Goal: Information Seeking & Learning: Learn about a topic

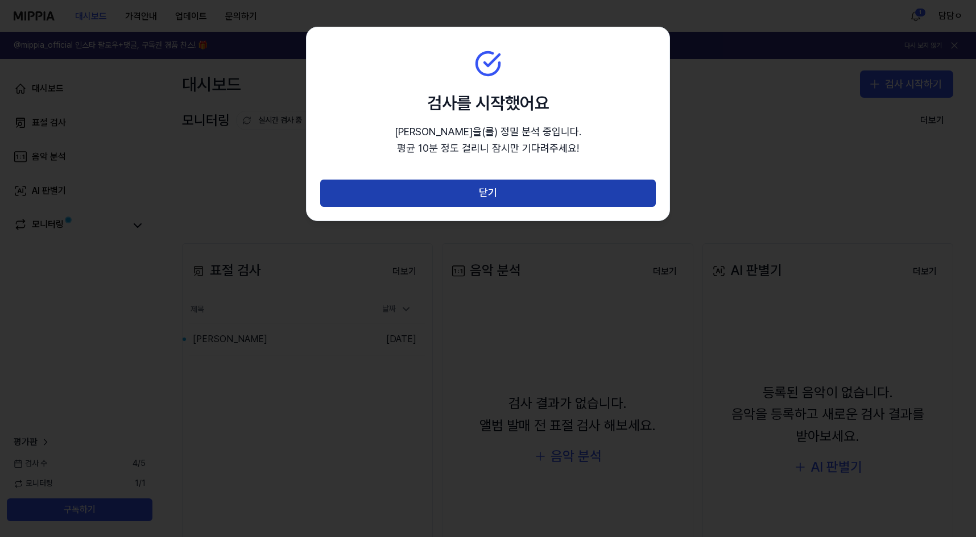
click at [516, 189] on button "닫기" at bounding box center [488, 193] width 336 height 27
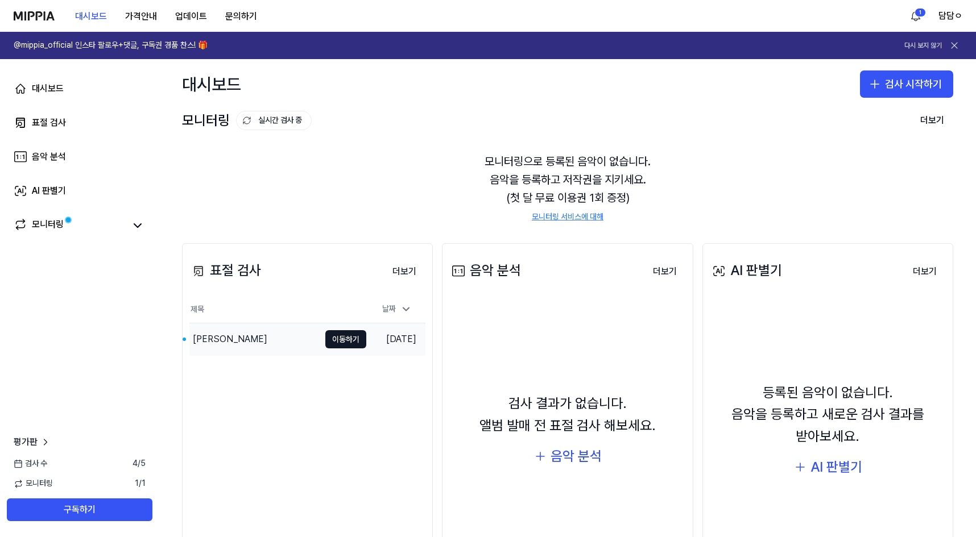
click at [379, 347] on td "[DATE]" at bounding box center [395, 340] width 59 height 32
click at [218, 338] on div "[PERSON_NAME]" at bounding box center [230, 340] width 74 height 14
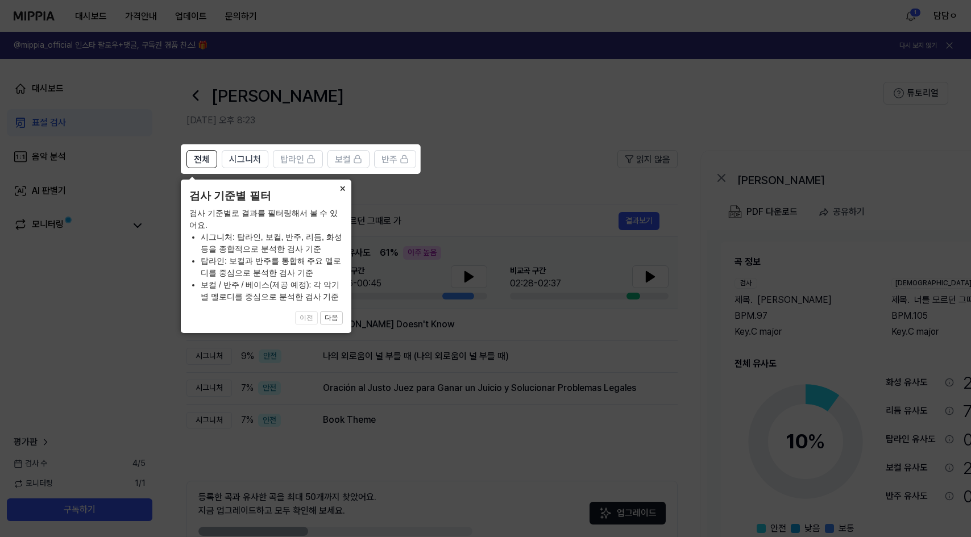
click at [343, 190] on button "×" at bounding box center [342, 188] width 18 height 16
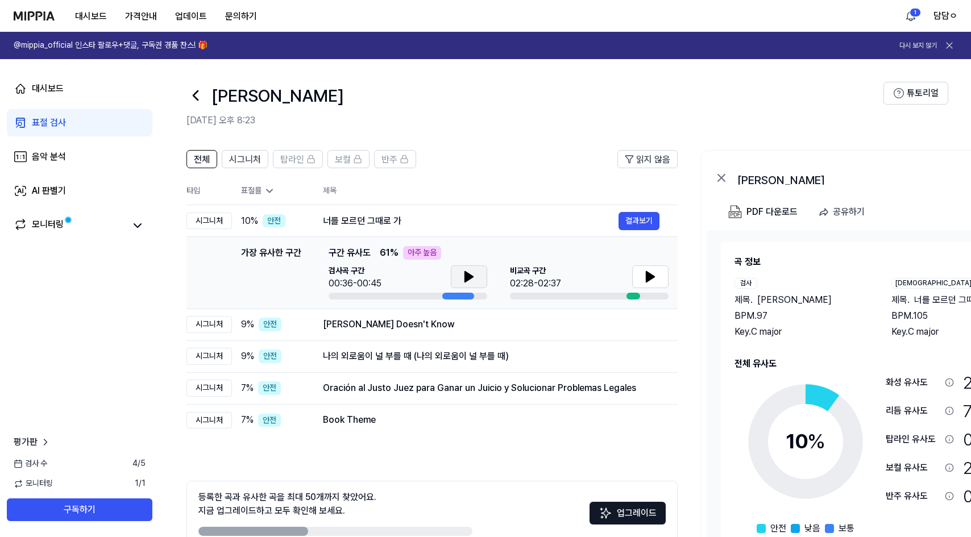
click at [459, 275] on button at bounding box center [469, 277] width 36 height 23
click at [471, 276] on icon at bounding box center [471, 276] width 2 height 9
click at [659, 275] on button at bounding box center [650, 277] width 36 height 23
click at [631, 323] on button "결과보기" at bounding box center [639, 325] width 41 height 18
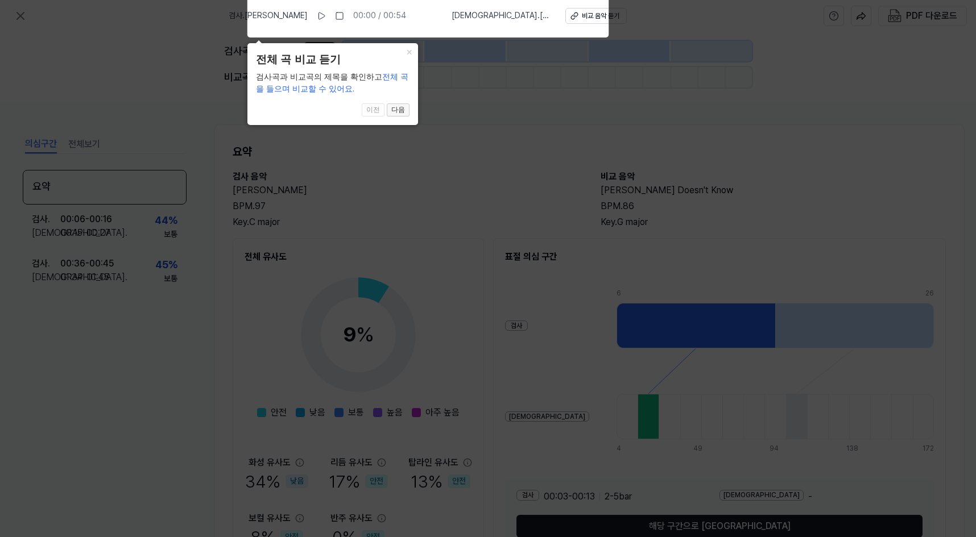
click at [399, 113] on button "다음" at bounding box center [398, 110] width 23 height 14
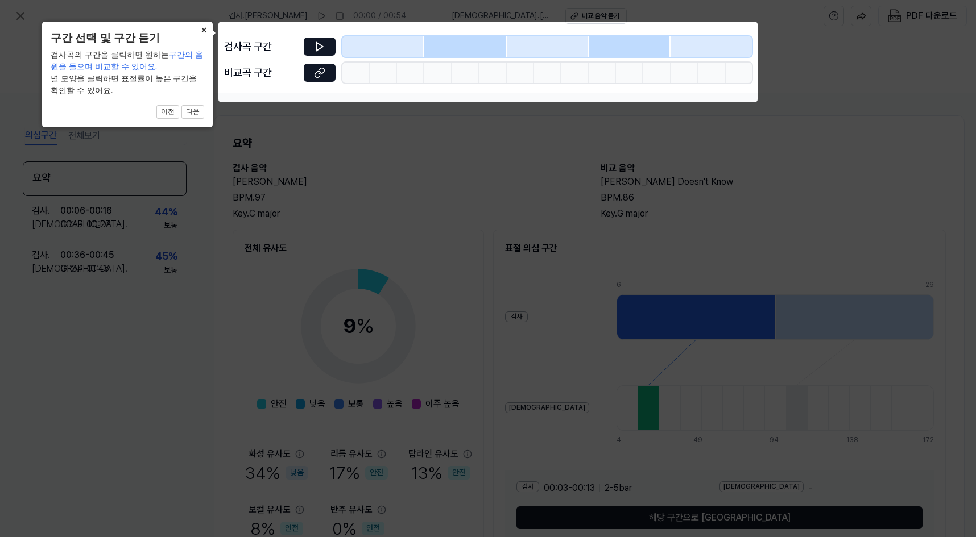
click at [202, 31] on button "×" at bounding box center [203, 30] width 18 height 16
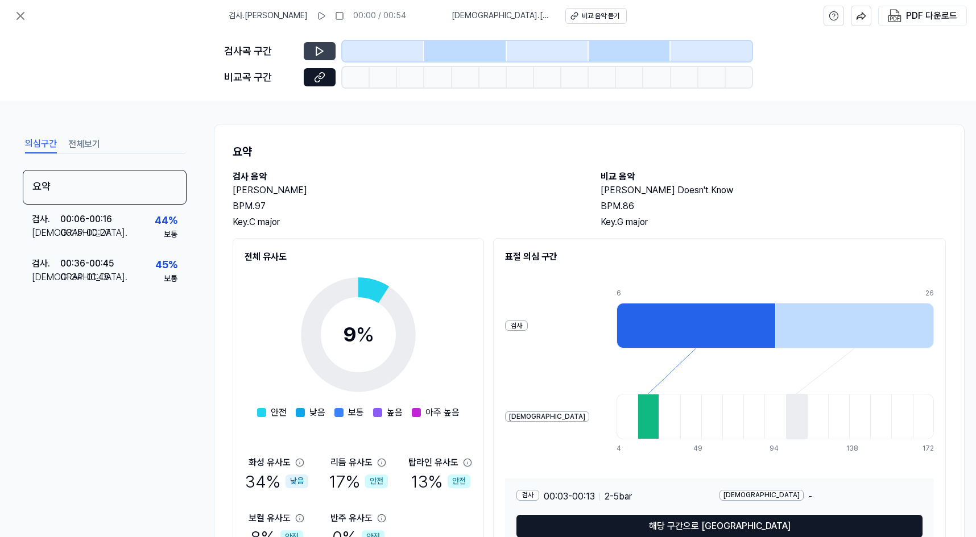
click at [320, 52] on icon at bounding box center [319, 50] width 11 height 11
click at [325, 46] on icon at bounding box center [319, 50] width 11 height 11
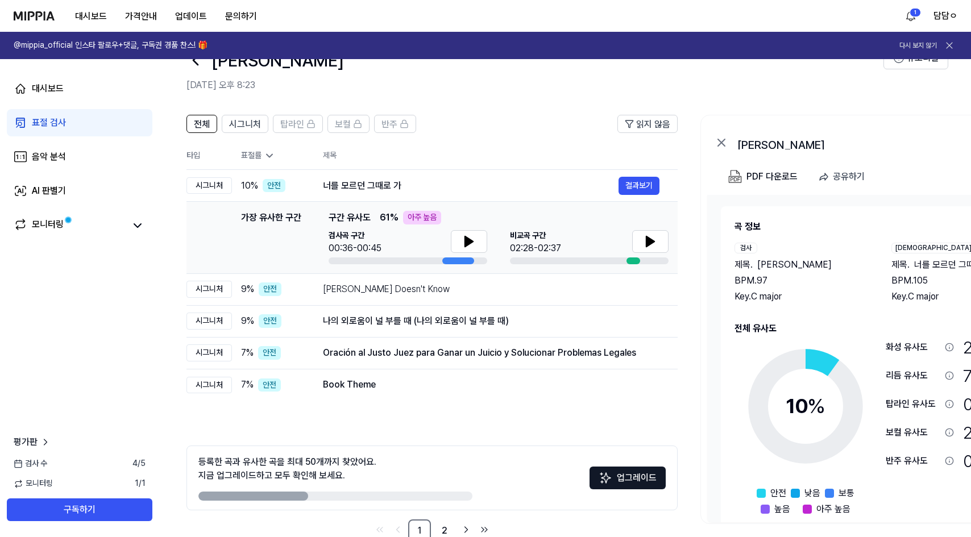
scroll to position [63, 0]
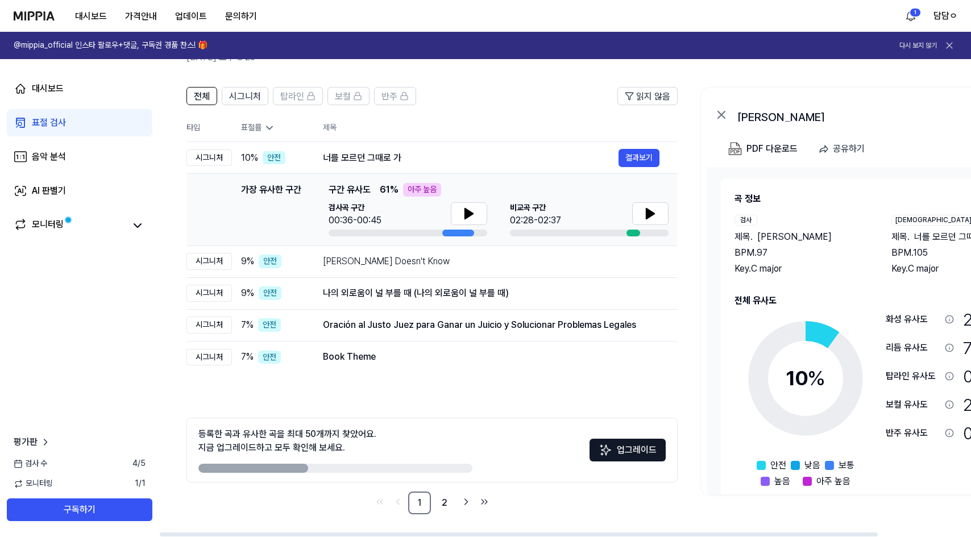
drag, startPoint x: 278, startPoint y: 467, endPoint x: 386, endPoint y: 470, distance: 108.6
click at [383, 470] on div at bounding box center [335, 468] width 274 height 9
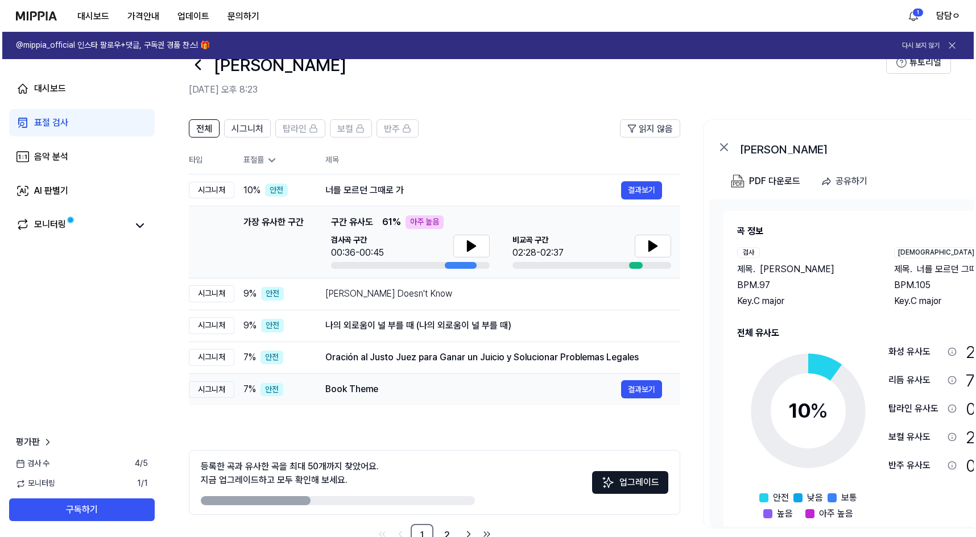
scroll to position [0, 0]
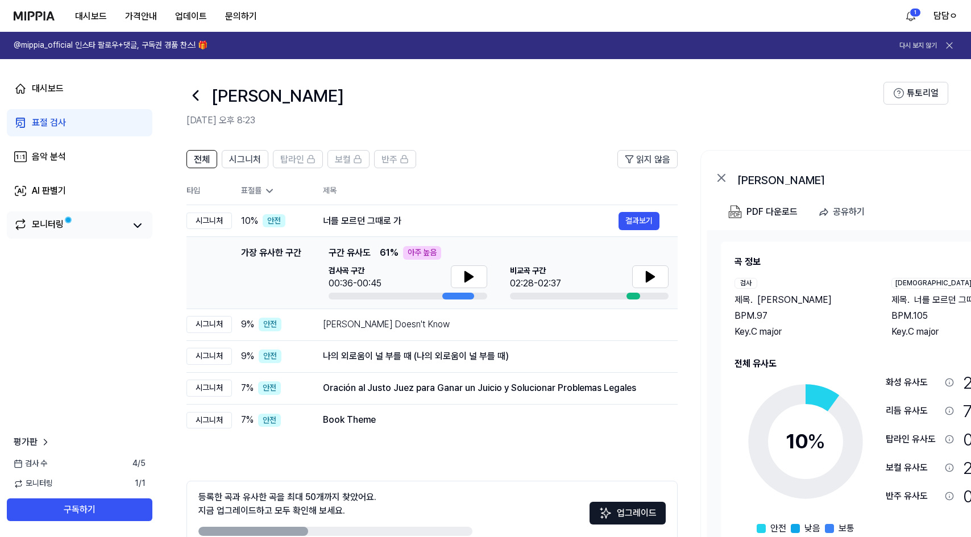
click at [61, 230] on div "모니터링" at bounding box center [48, 226] width 32 height 16
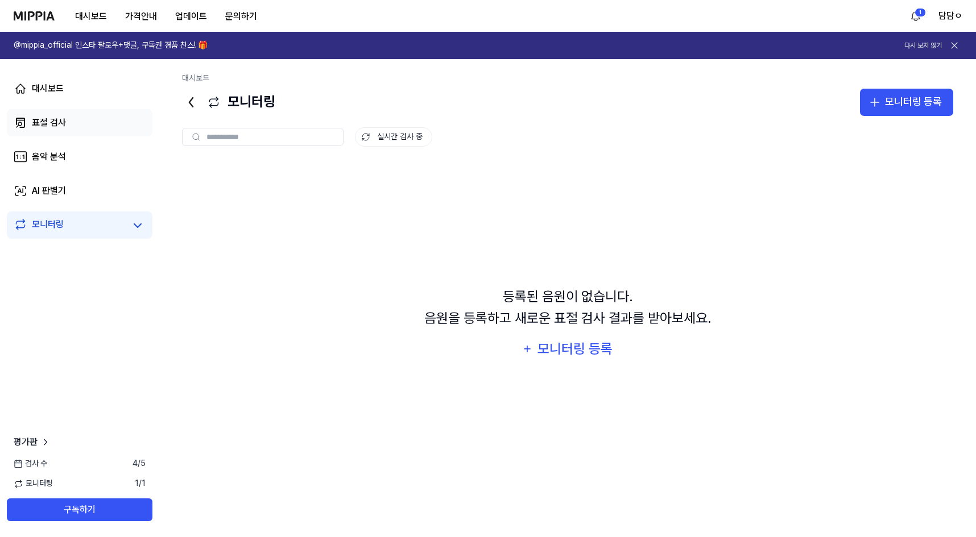
click at [71, 125] on link "표절 검사" at bounding box center [80, 122] width 146 height 27
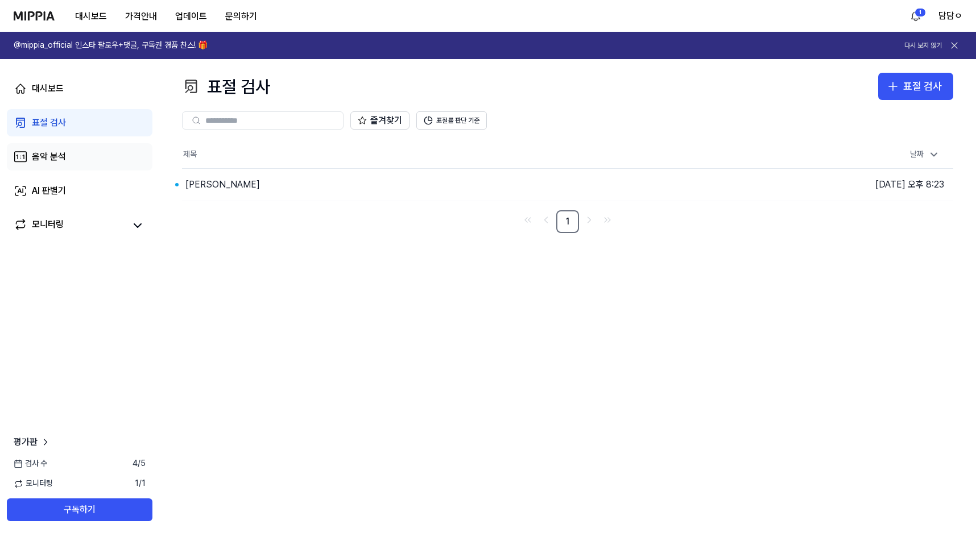
click at [72, 155] on link "음악 분석" at bounding box center [80, 156] width 146 height 27
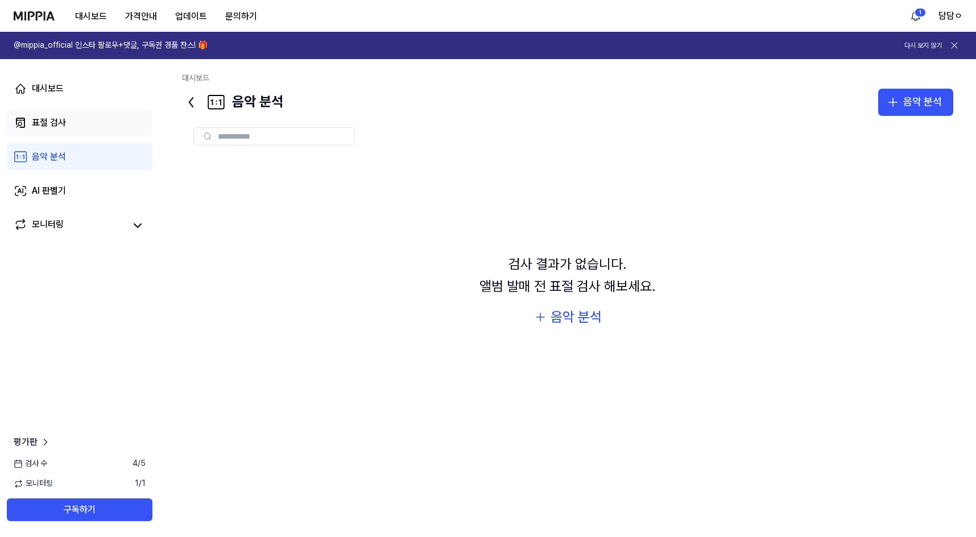
click at [70, 120] on link "표절 검사" at bounding box center [80, 122] width 146 height 27
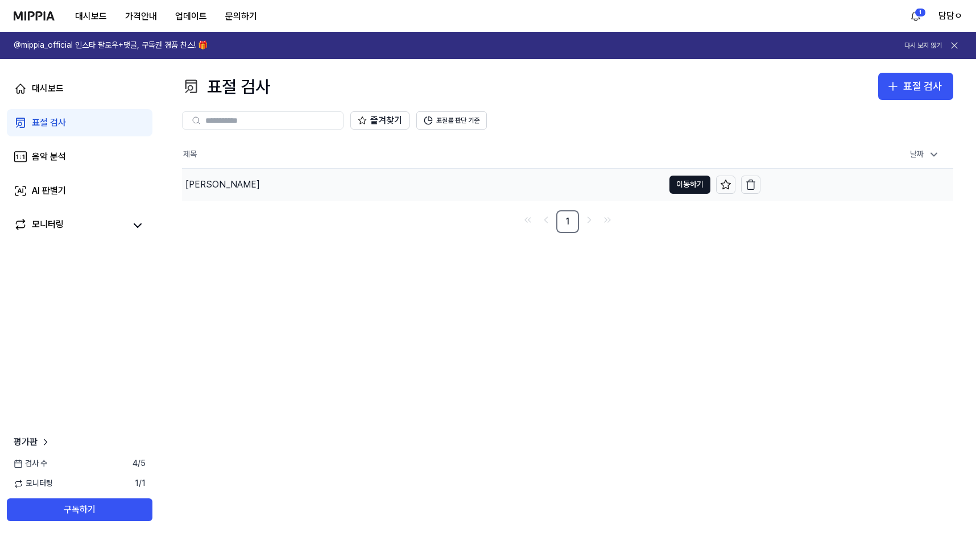
click at [246, 176] on div "[PERSON_NAME]" at bounding box center [423, 185] width 482 height 32
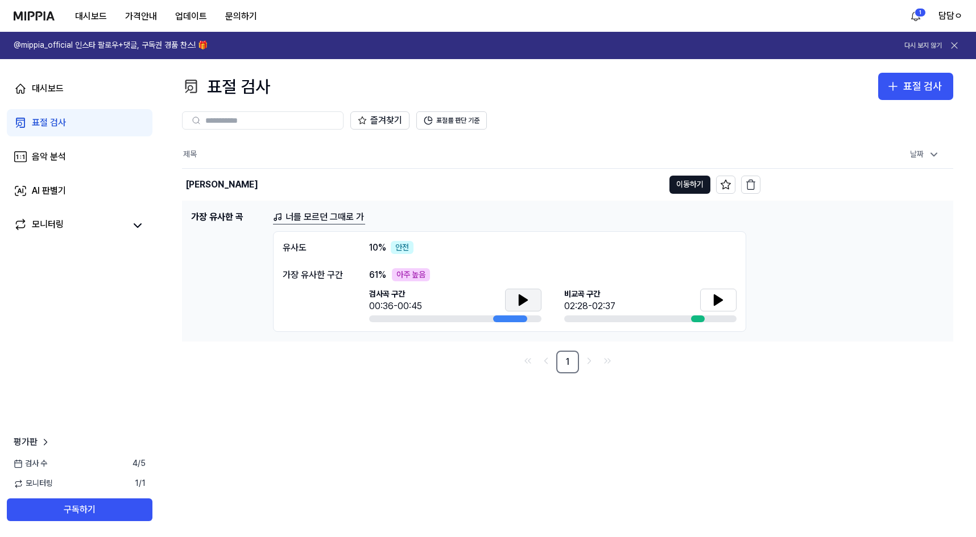
click at [524, 299] on icon at bounding box center [523, 300] width 8 height 10
click at [709, 299] on button at bounding box center [718, 300] width 36 height 23
click at [716, 303] on icon at bounding box center [716, 299] width 2 height 9
drag, startPoint x: 372, startPoint y: 275, endPoint x: 406, endPoint y: 276, distance: 34.1
click at [376, 276] on span "61 %" at bounding box center [377, 275] width 17 height 14
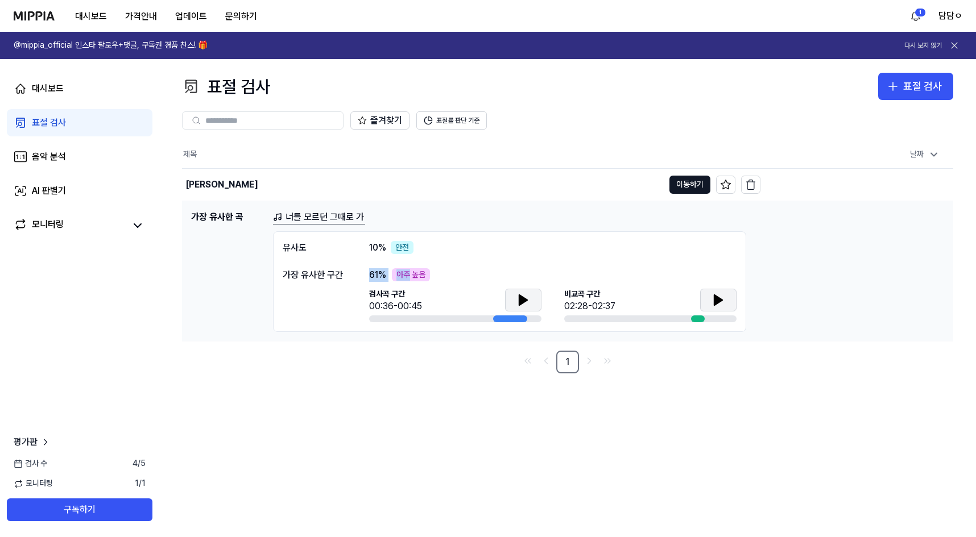
drag, startPoint x: 371, startPoint y: 275, endPoint x: 417, endPoint y: 275, distance: 46.1
click at [417, 275] on div "61 % 아주 높음" at bounding box center [552, 275] width 367 height 14
click at [462, 286] on div "61 % 아주 높음 검사곡 구간 00:36-00:45 [GEOGRAPHIC_DATA] 구간 02:28-02:37" at bounding box center [552, 295] width 367 height 55
drag, startPoint x: 393, startPoint y: 300, endPoint x: 427, endPoint y: 317, distance: 38.1
click at [427, 317] on div "검사곡 구간 00:36-00:45" at bounding box center [455, 306] width 172 height 34
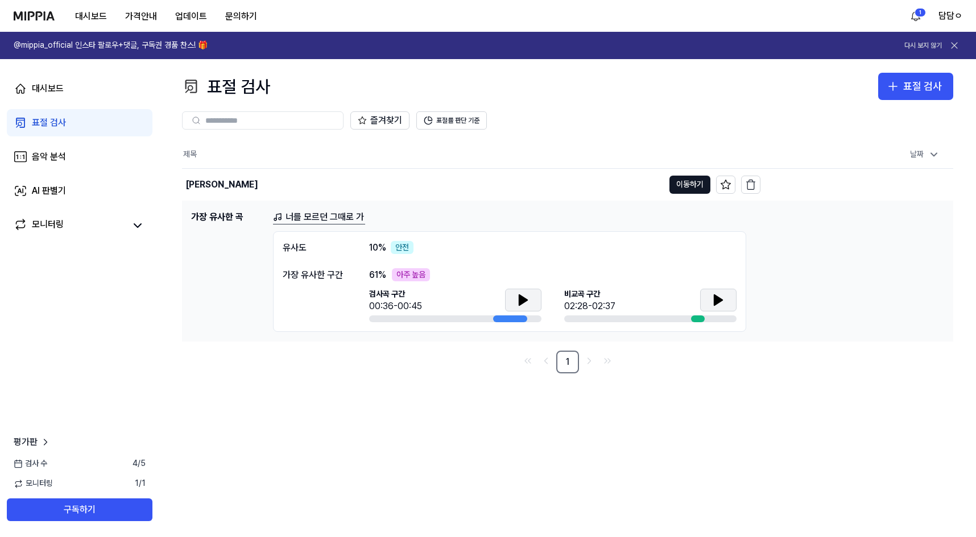
click at [514, 350] on div "제목 날짜 [PERSON_NAME] [PERSON_NAME]기 [DATE] 오후 8:23 가장 유사한 곡 너를 모르던 그때로 가 유사도 10 …" at bounding box center [567, 257] width 771 height 233
click at [712, 293] on icon at bounding box center [718, 300] width 14 height 14
click at [712, 295] on icon at bounding box center [718, 300] width 14 height 14
click at [517, 300] on icon at bounding box center [523, 300] width 14 height 14
drag, startPoint x: 358, startPoint y: 272, endPoint x: 421, endPoint y: 272, distance: 63.1
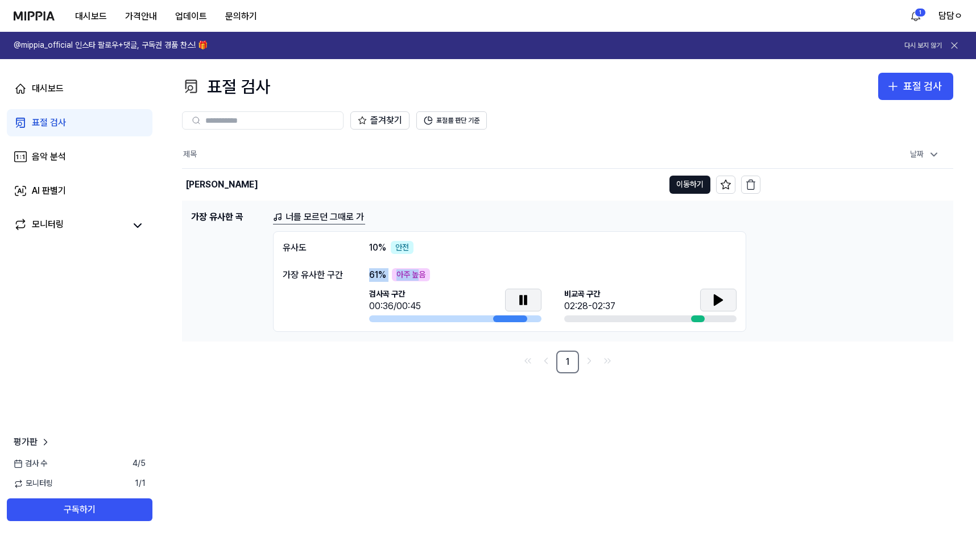
click at [420, 272] on div "가장 유사한 구간 61 % 아주 높음 검사곡 구간 00:36/00:45 [GEOGRAPHIC_DATA] 구간 02:28-02:37" at bounding box center [510, 295] width 454 height 55
click at [451, 277] on div "61 % 아주 높음" at bounding box center [552, 275] width 367 height 14
click at [394, 310] on div "00:37/00:45" at bounding box center [394, 307] width 51 height 14
click at [317, 261] on div "유사도 10 % 안전 가장 유사한 구간 61 % 아주 높음 검사곡 구간 00:38/00:45 [GEOGRAPHIC_DATA] 구간 02:28-…" at bounding box center [509, 281] width 473 height 101
click at [310, 219] on link "너를 모르던 그때로 가" at bounding box center [319, 217] width 92 height 14
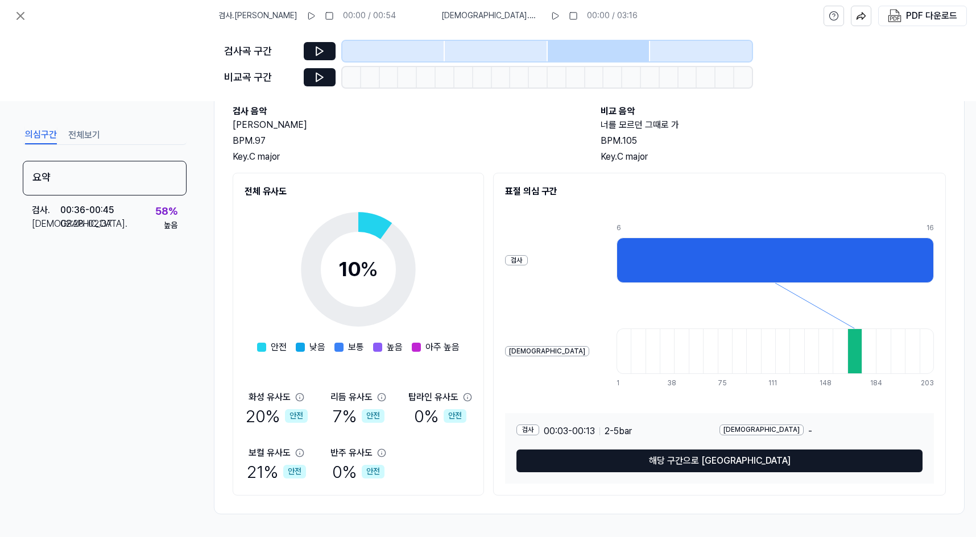
scroll to position [70, 0]
click at [89, 142] on button "전체보기" at bounding box center [84, 135] width 32 height 18
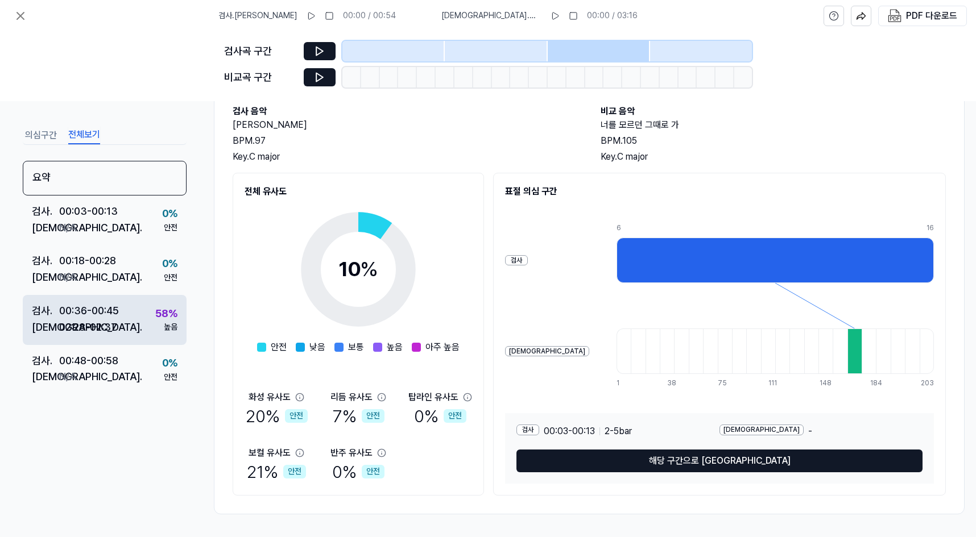
click at [126, 330] on div "검사 . 00:36 - 00:45 비교 . 02:28 - 02:37 58 % 높음" at bounding box center [105, 320] width 164 height 50
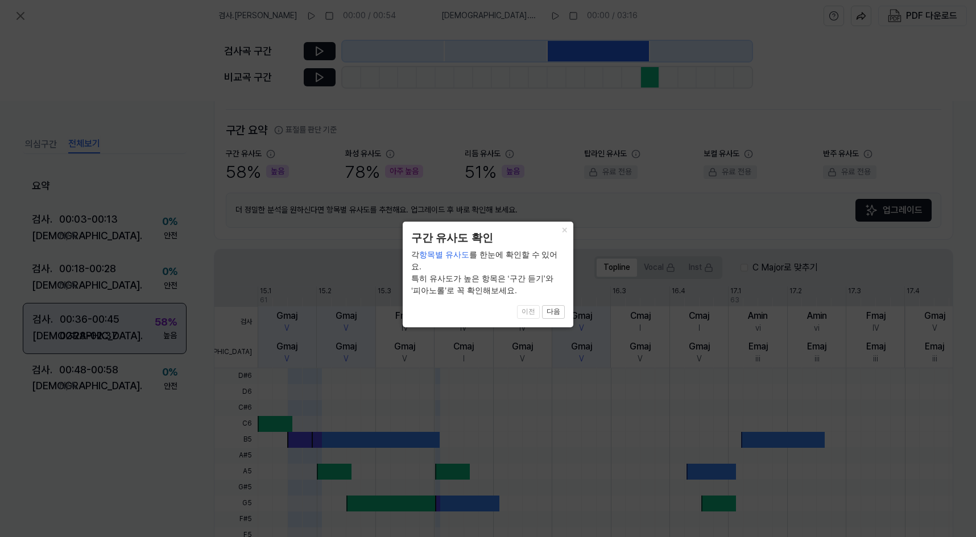
scroll to position [243, 0]
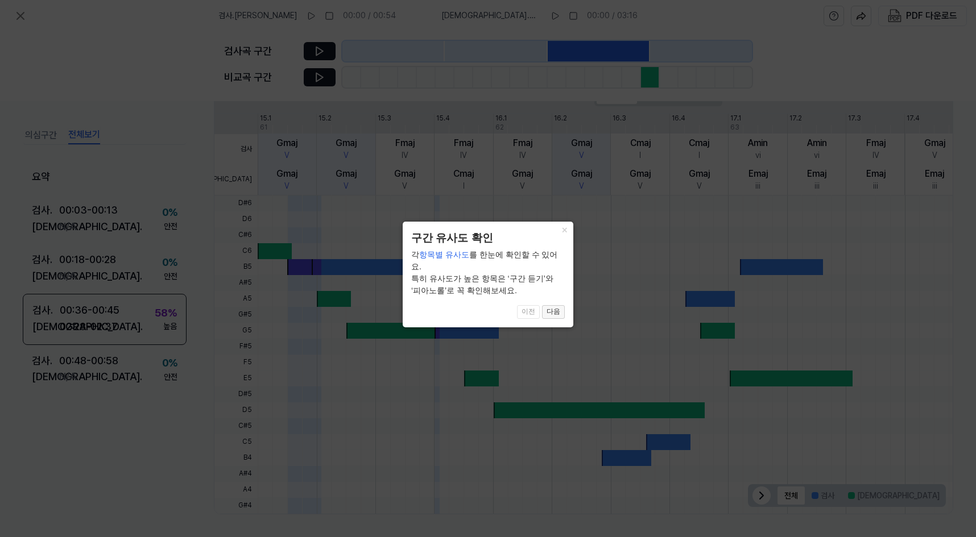
click at [552, 305] on button "다음" at bounding box center [553, 312] width 23 height 14
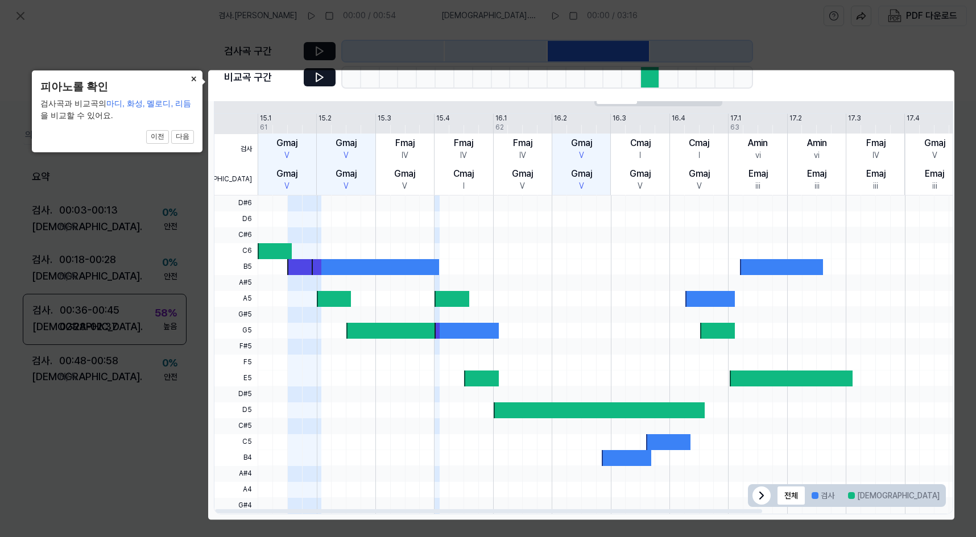
click at [192, 78] on button "×" at bounding box center [193, 79] width 18 height 16
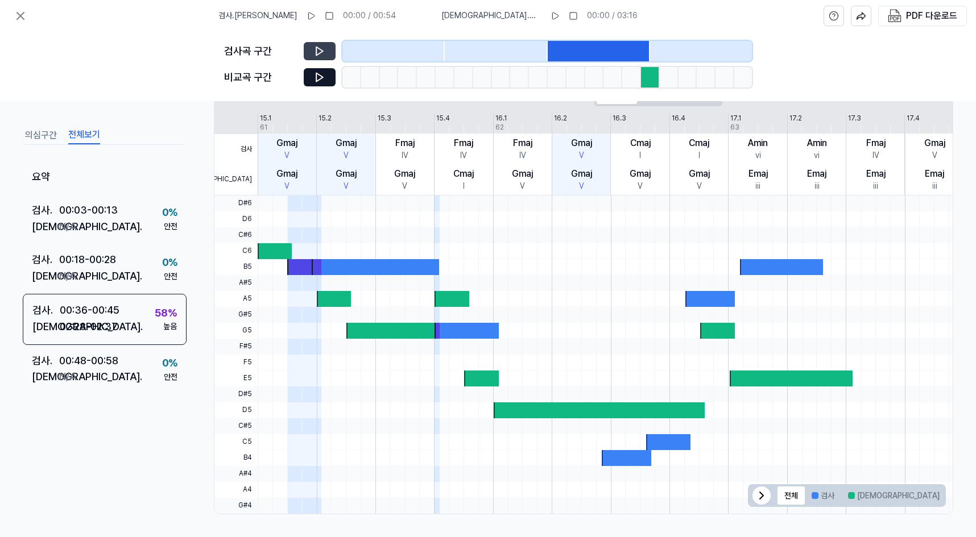
click at [308, 55] on button at bounding box center [320, 51] width 32 height 18
click at [316, 52] on icon at bounding box center [319, 50] width 11 height 11
click at [318, 80] on icon at bounding box center [319, 77] width 7 height 9
click at [318, 80] on icon at bounding box center [318, 76] width 2 height 7
